Goal: Task Accomplishment & Management: Manage account settings

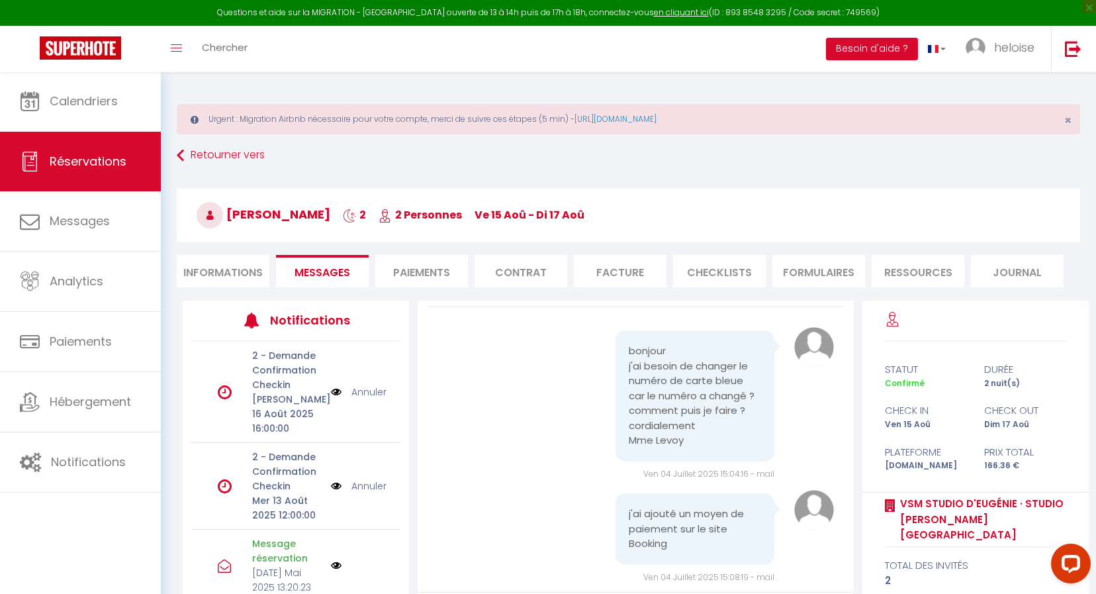
scroll to position [36, 0]
drag, startPoint x: 226, startPoint y: 214, endPoint x: 334, endPoint y: 222, distance: 108.1
click at [334, 222] on h3 "[PERSON_NAME] 2 2 Personnes ve 15 Aoû - di 17 Aoû" at bounding box center [629, 215] width 904 height 53
copy h3 "[PERSON_NAME]"
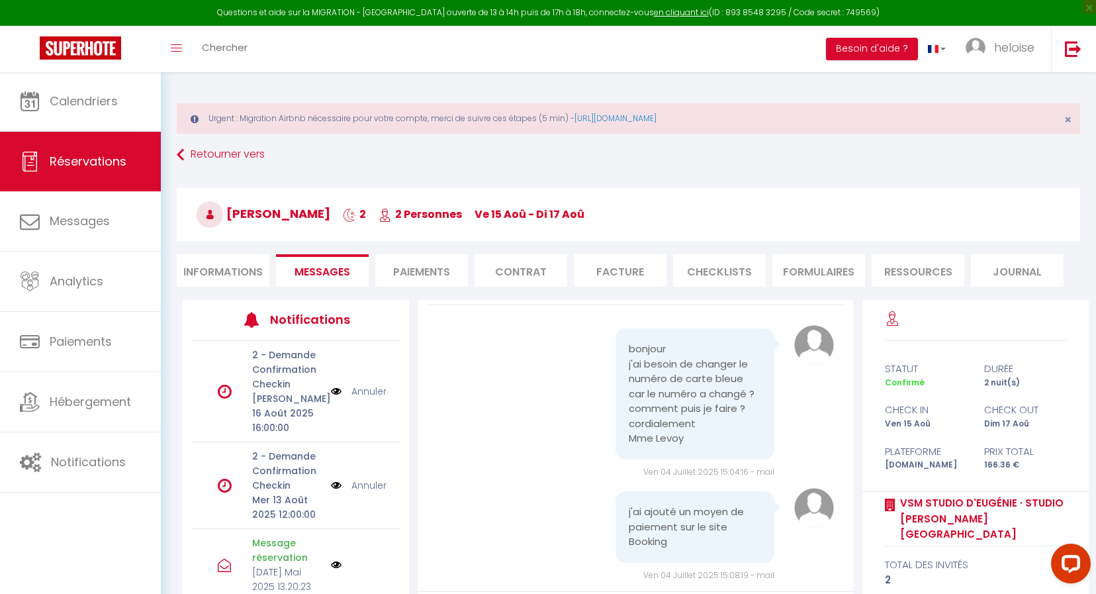
drag, startPoint x: 604, startPoint y: 216, endPoint x: 228, endPoint y: 210, distance: 376.7
click at [230, 210] on h3 "[PERSON_NAME] 2 2 Personnes ve 15 Aoû - di 17 Aoû" at bounding box center [629, 214] width 904 height 53
copy h3 "[PERSON_NAME] 2 2 Personnes ve 15 Aoû - di 17 Aoû"
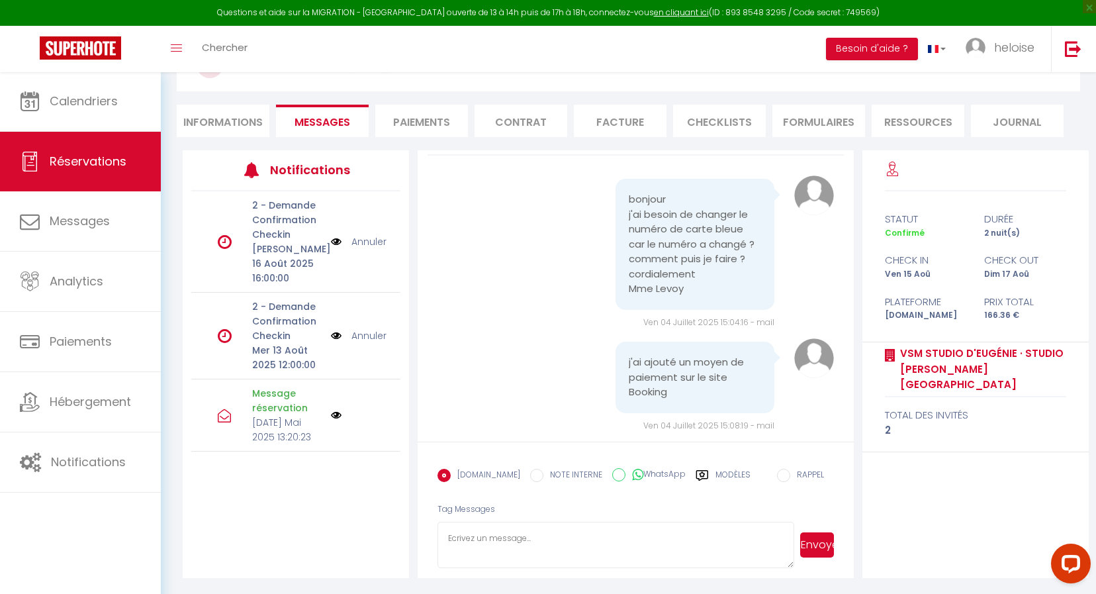
scroll to position [150, 0]
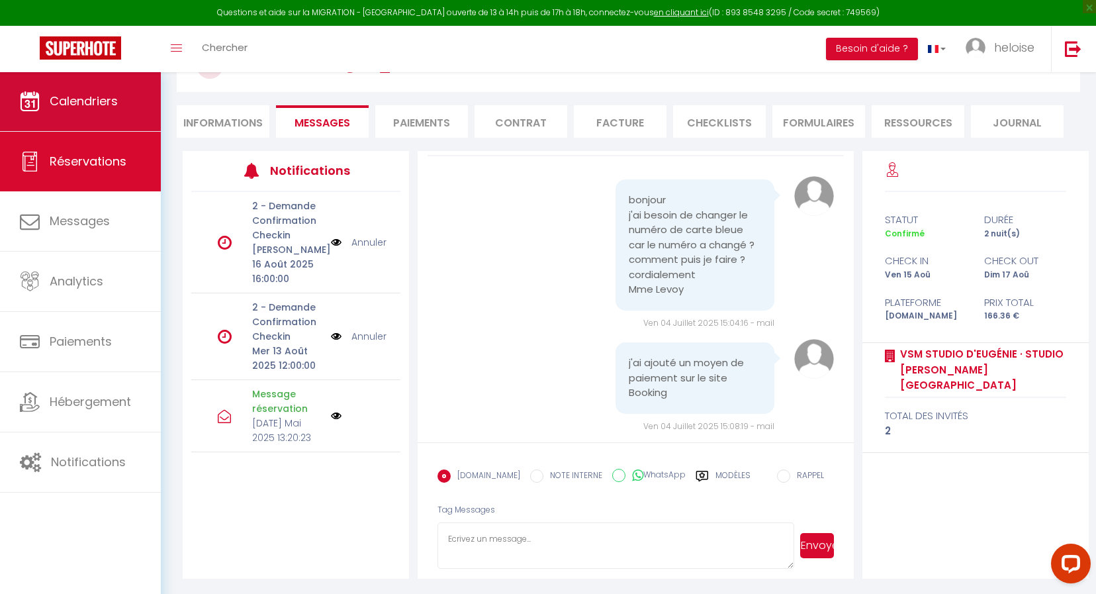
click at [107, 118] on link "Calendriers" at bounding box center [80, 101] width 161 height 60
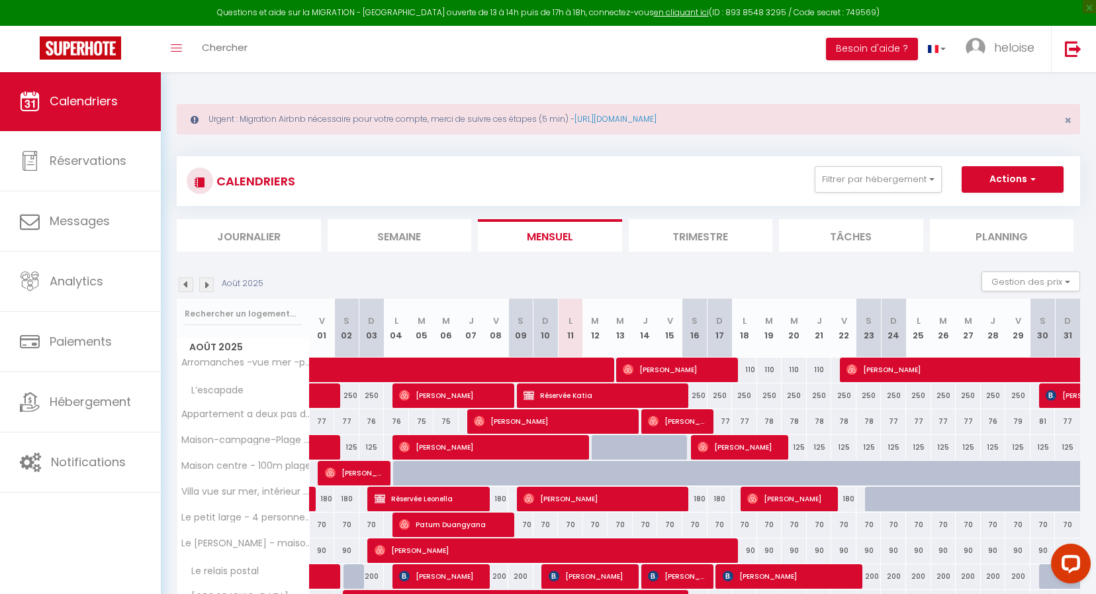
drag, startPoint x: 1068, startPoint y: 120, endPoint x: 927, endPoint y: 258, distance: 197.1
click at [1068, 121] on span "×" at bounding box center [1067, 120] width 7 height 17
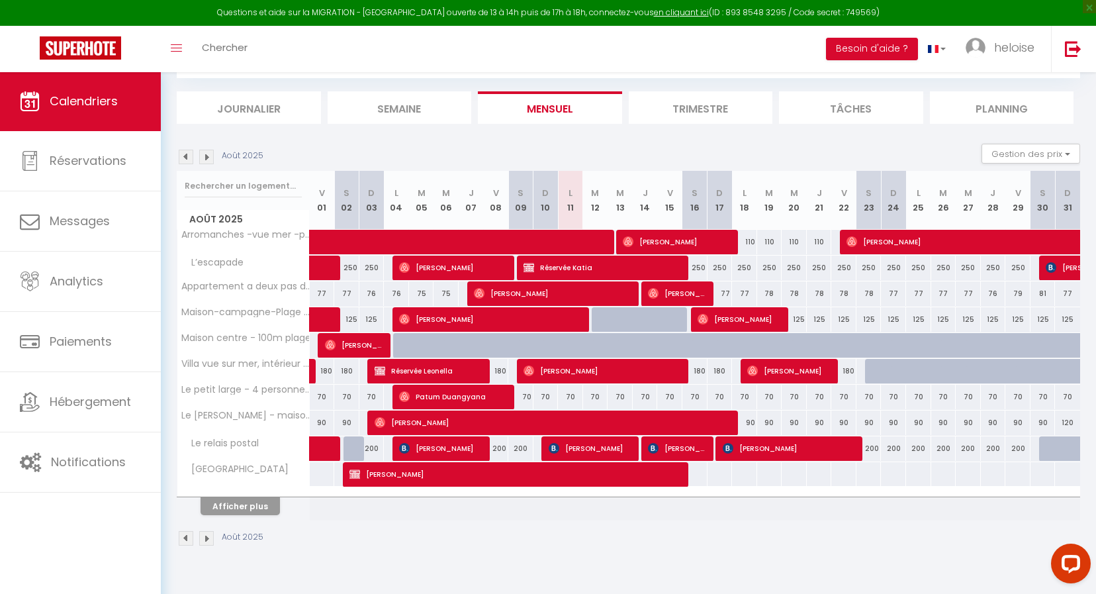
scroll to position [71, 0]
click at [265, 512] on button "Afficher plus" at bounding box center [240, 506] width 79 height 18
select select
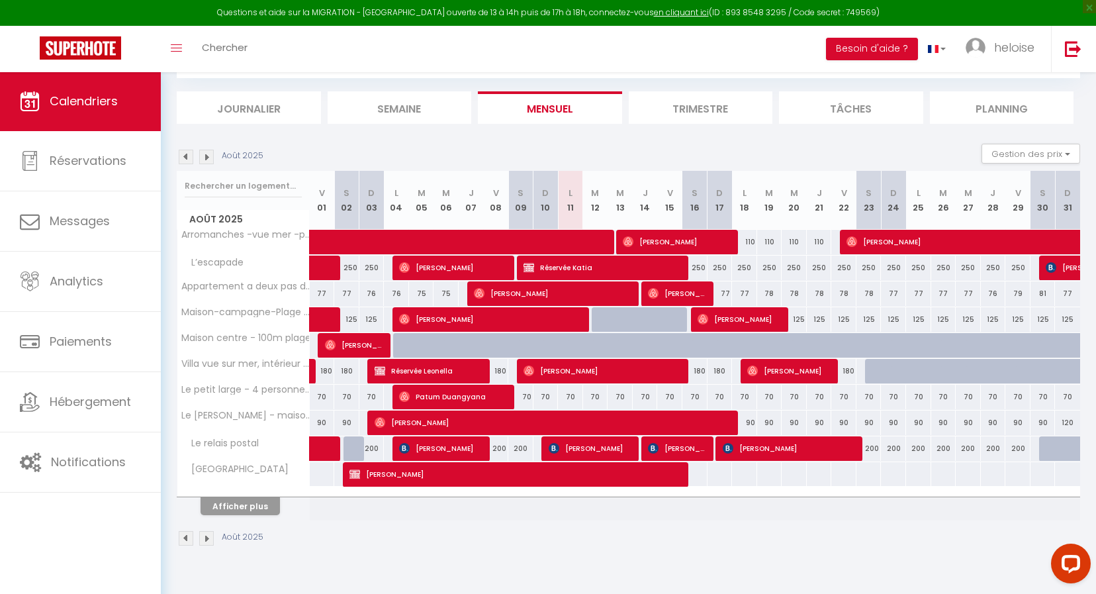
select select
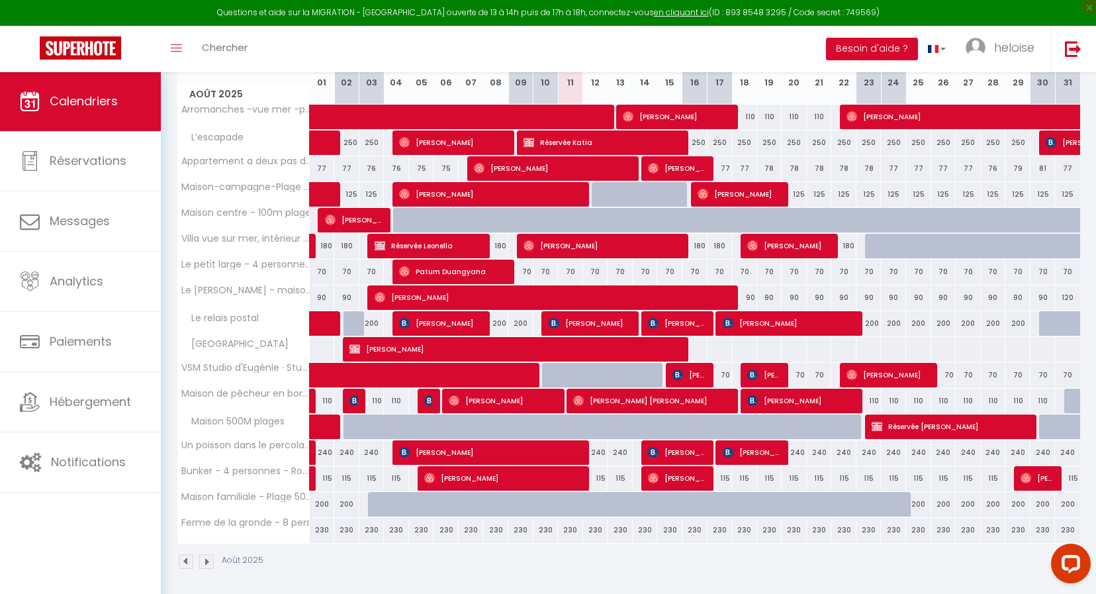
scroll to position [195, 0]
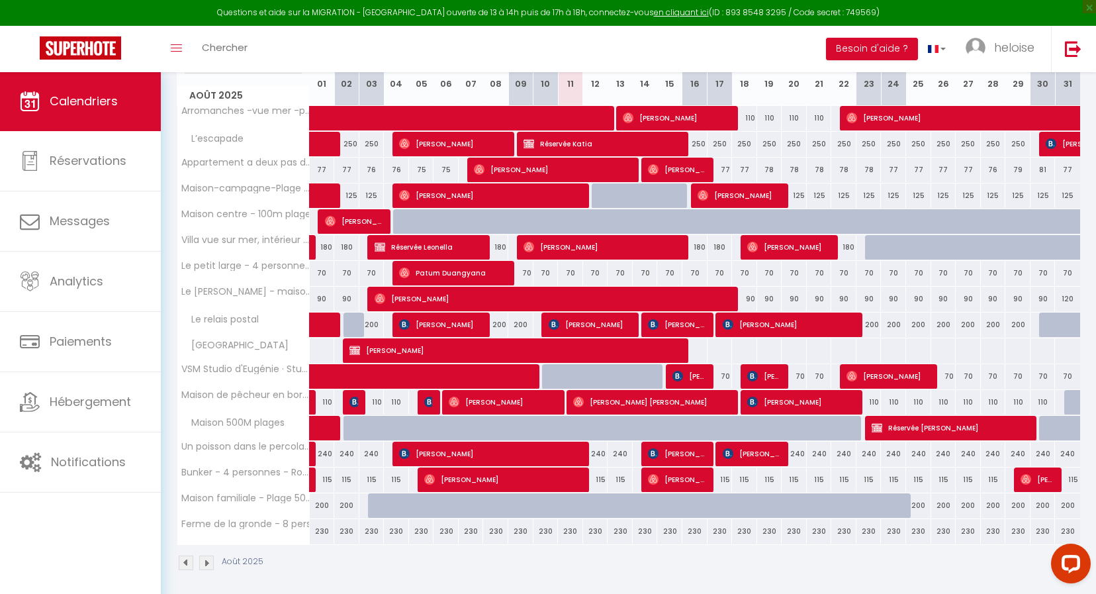
click at [759, 381] on span "[PERSON_NAME]" at bounding box center [764, 375] width 34 height 25
select select "OK"
select select "KO"
select select "0"
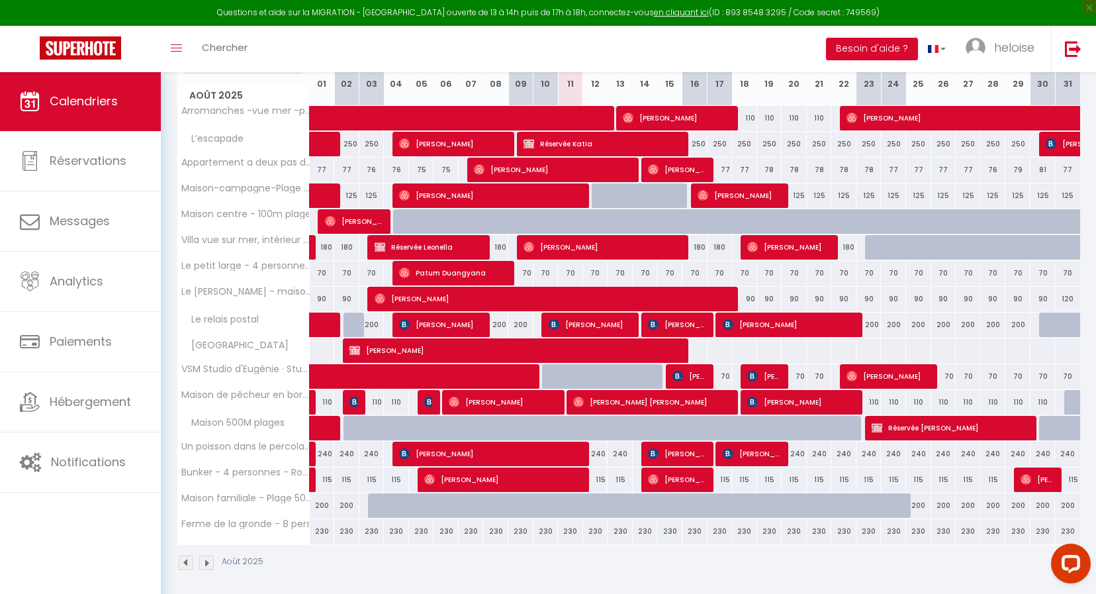
select select "1"
select select
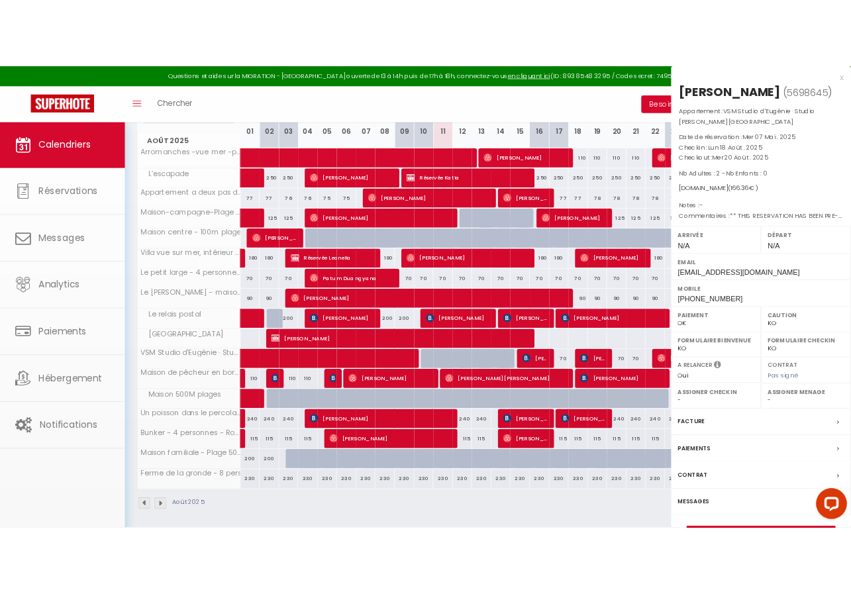
scroll to position [196, 0]
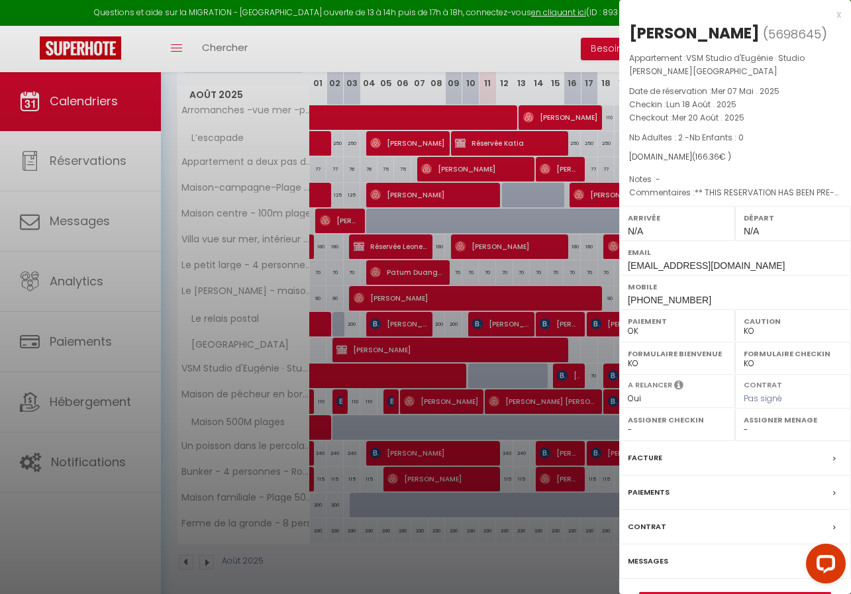
click at [836, 19] on div "x" at bounding box center [730, 15] width 222 height 16
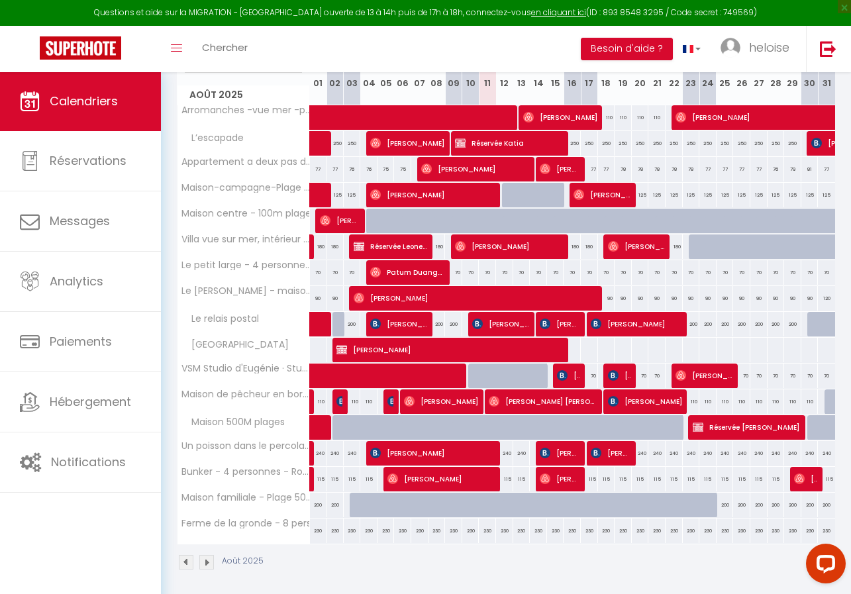
click at [621, 381] on span "[PERSON_NAME]" at bounding box center [619, 375] width 23 height 25
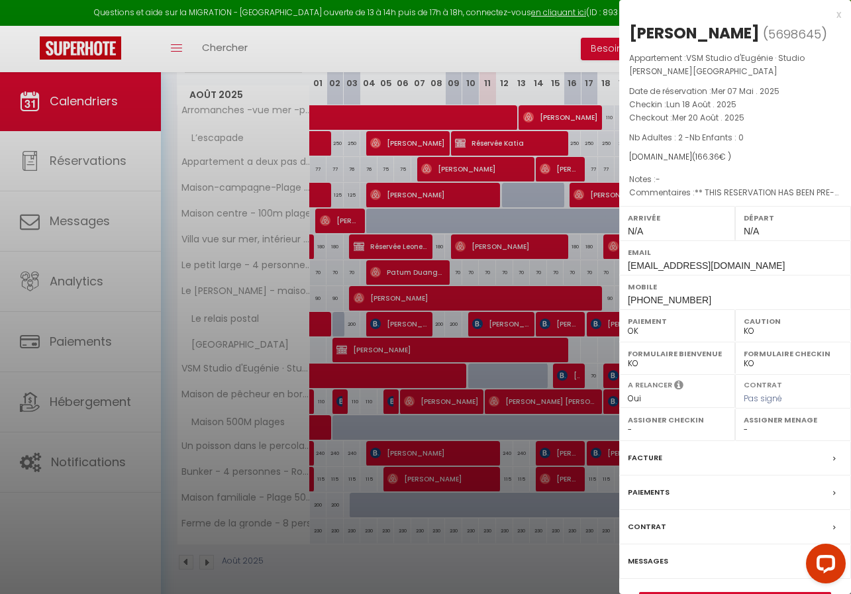
click at [840, 17] on div "x" at bounding box center [730, 15] width 222 height 16
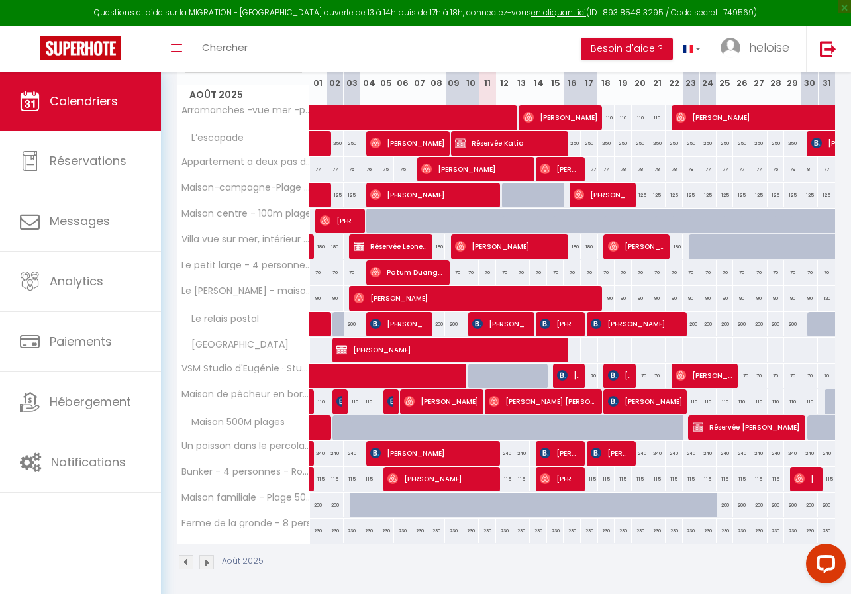
click at [716, 369] on span "[PERSON_NAME]" at bounding box center [704, 375] width 58 height 25
select select "OK"
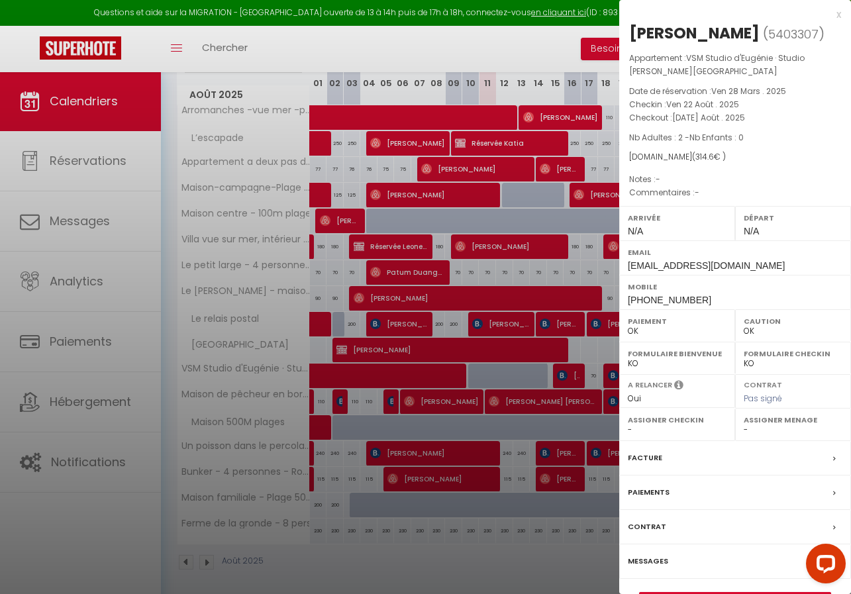
click at [837, 16] on div "x" at bounding box center [730, 15] width 222 height 16
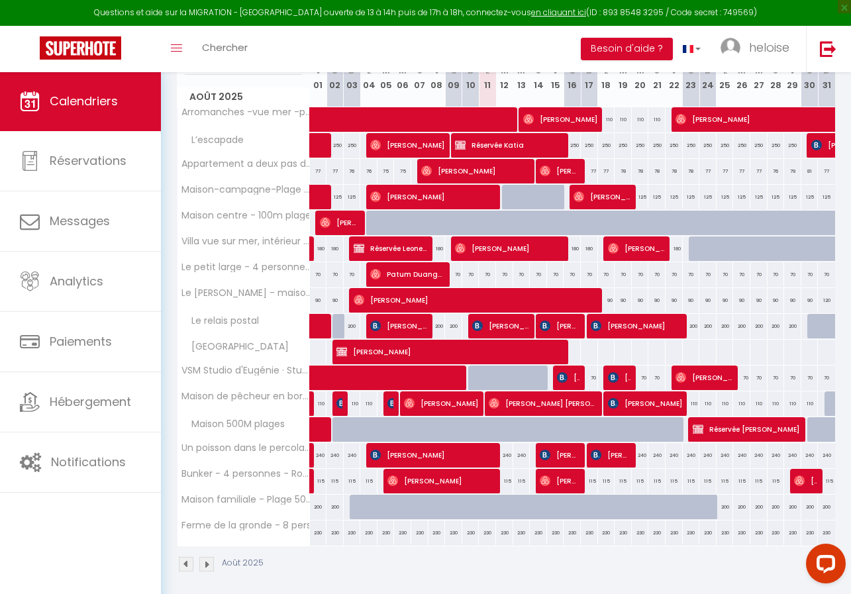
scroll to position [191, 0]
